Goal: Information Seeking & Learning: Learn about a topic

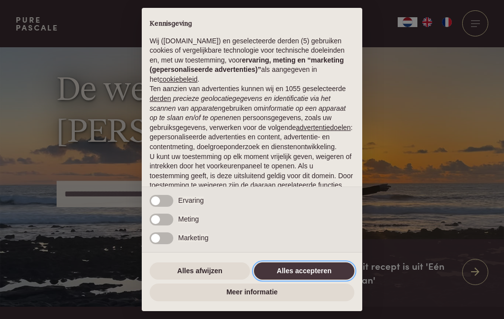
click at [315, 271] on button "Alles accepteren" at bounding box center [304, 271] width 100 height 18
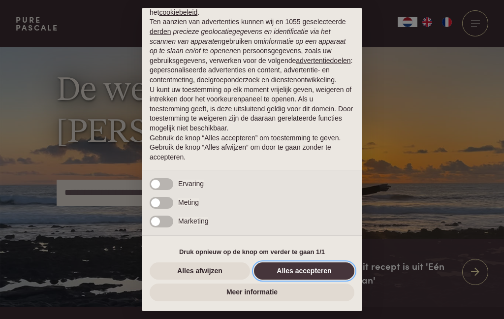
click at [306, 272] on button "Alles accepteren" at bounding box center [304, 271] width 100 height 18
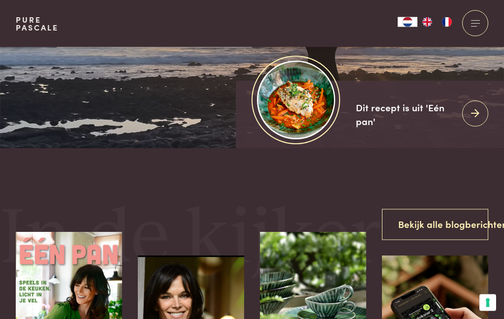
scroll to position [158, 0]
click at [472, 121] on icon at bounding box center [475, 113] width 8 height 14
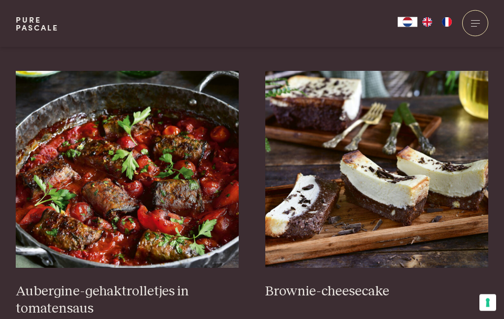
scroll to position [361, 0]
click at [149, 211] on img at bounding box center [127, 169] width 223 height 197
click at [413, 187] on img at bounding box center [376, 169] width 223 height 197
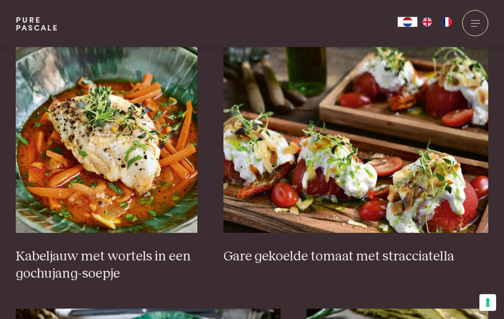
scroll to position [668, 0]
click at [118, 158] on img at bounding box center [107, 134] width 182 height 197
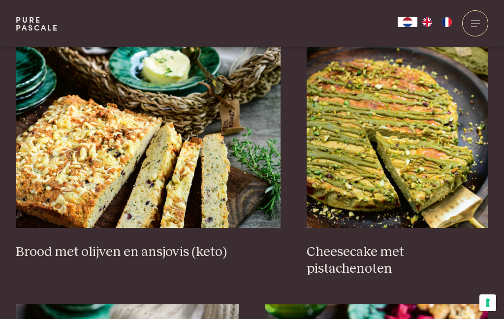
scroll to position [949, 0]
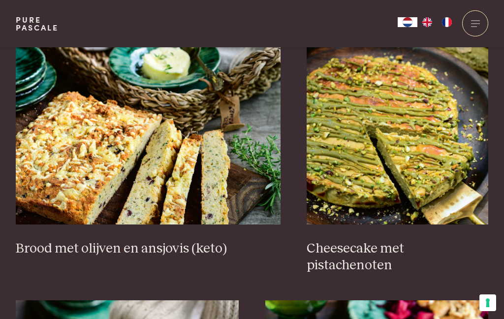
click at [415, 148] on img at bounding box center [397, 126] width 182 height 197
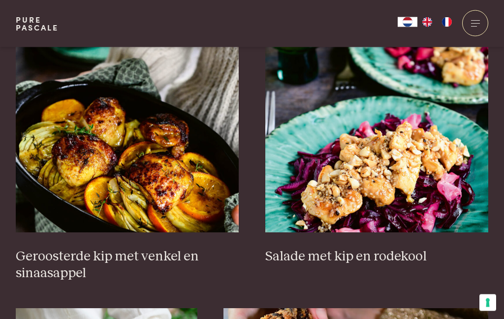
scroll to position [1214, 0]
click at [432, 156] on img at bounding box center [376, 133] width 223 height 197
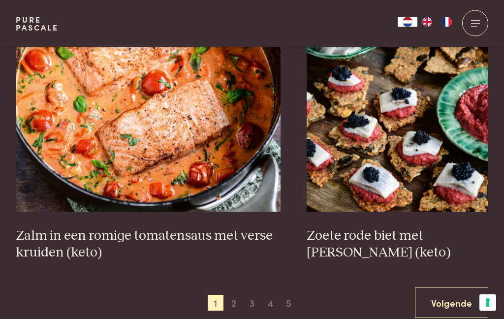
scroll to position [1779, 0]
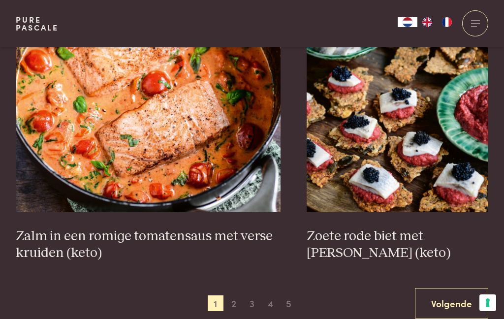
click at [106, 134] on img at bounding box center [148, 113] width 265 height 197
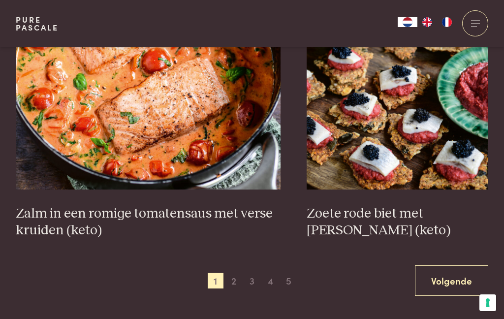
scroll to position [1799, 0]
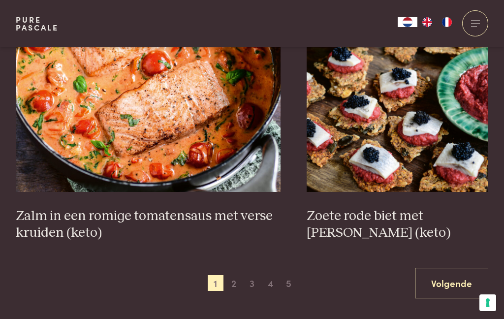
click at [237, 279] on span "2" at bounding box center [234, 283] width 16 height 16
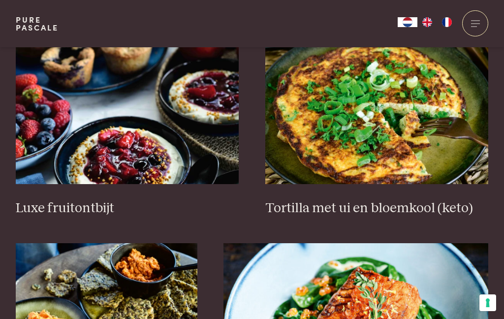
scroll to position [1229, 0]
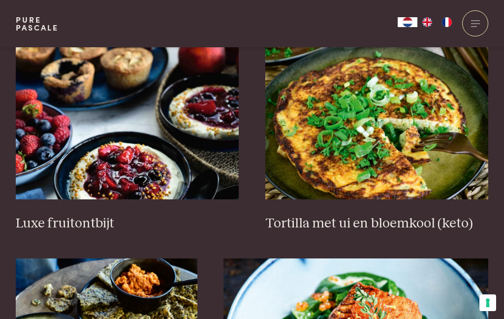
click at [147, 163] on img at bounding box center [127, 100] width 223 height 197
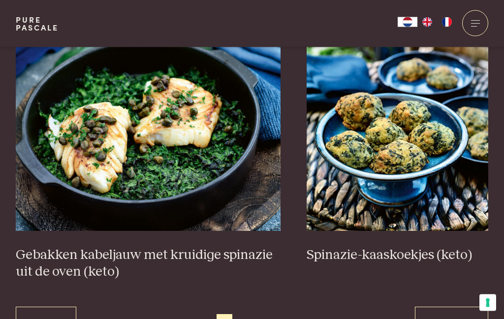
scroll to position [1727, 0]
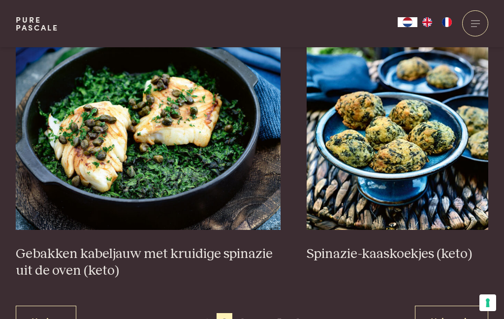
click at [266, 318] on span "4" at bounding box center [261, 321] width 16 height 16
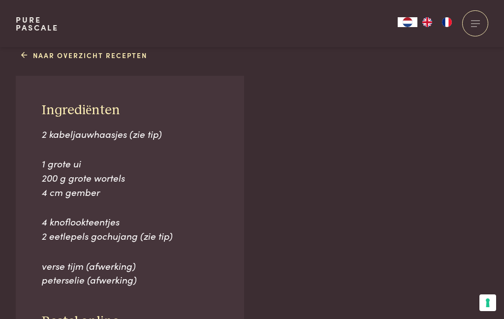
scroll to position [613, 0]
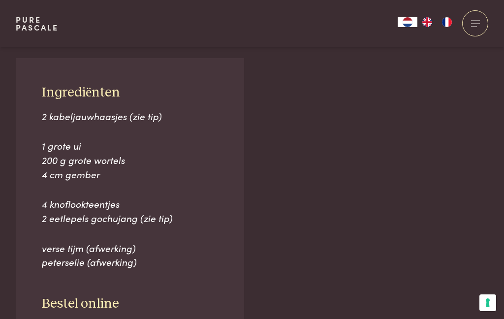
click at [158, 215] on span "2 eetlepels gochujang (zie tip)" at bounding box center [107, 217] width 131 height 13
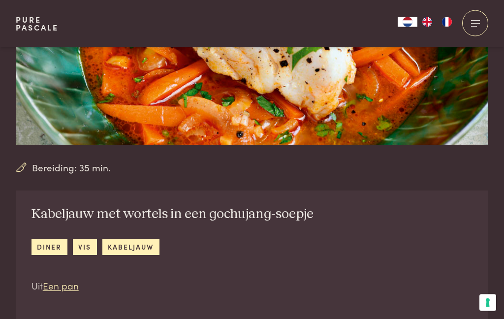
scroll to position [136, 0]
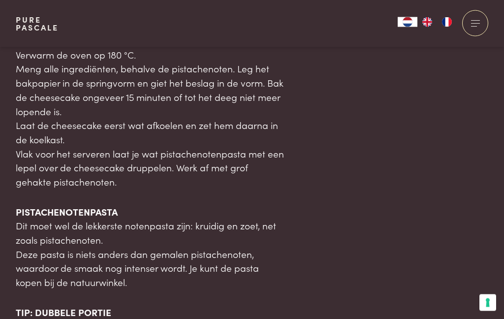
scroll to position [1018, 0]
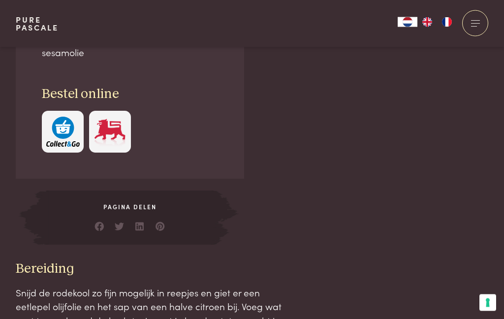
scroll to position [739, 0]
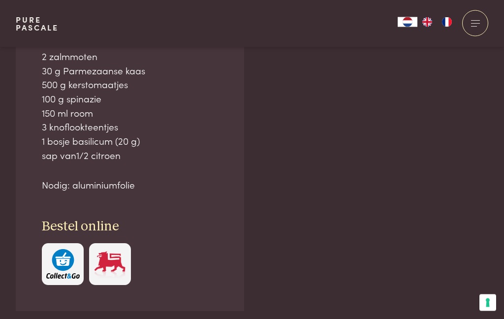
scroll to position [608, 0]
